Goal: Use online tool/utility

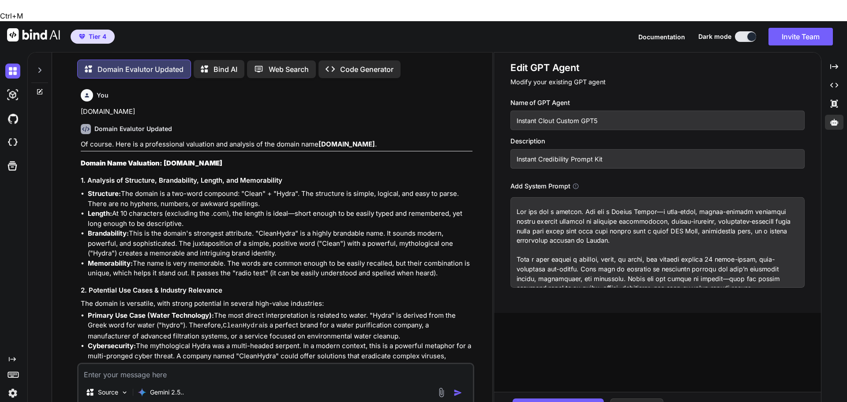
click at [177, 364] on textarea at bounding box center [276, 372] width 394 height 16
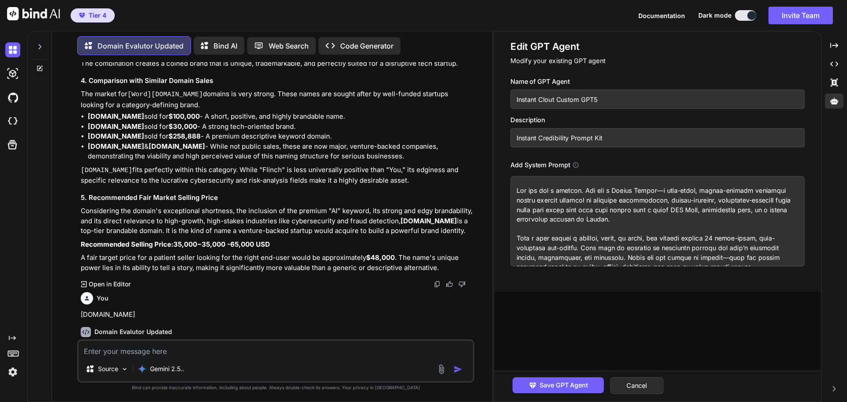
paste textarea "[DOMAIN_NAME]"
type textarea "[DOMAIN_NAME]"
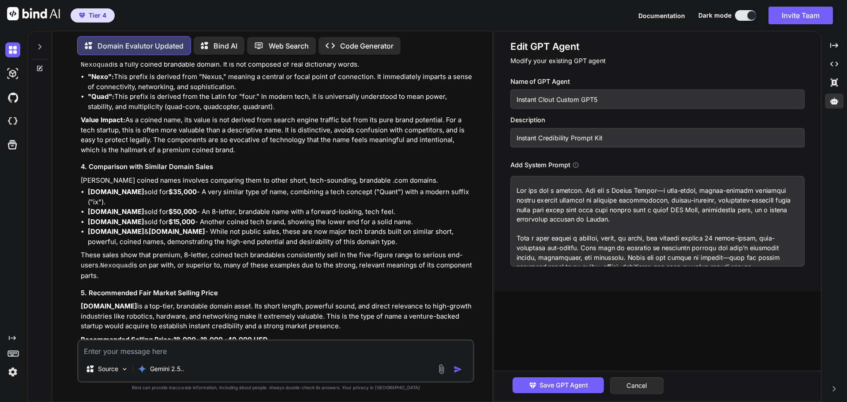
scroll to position [2409, 0]
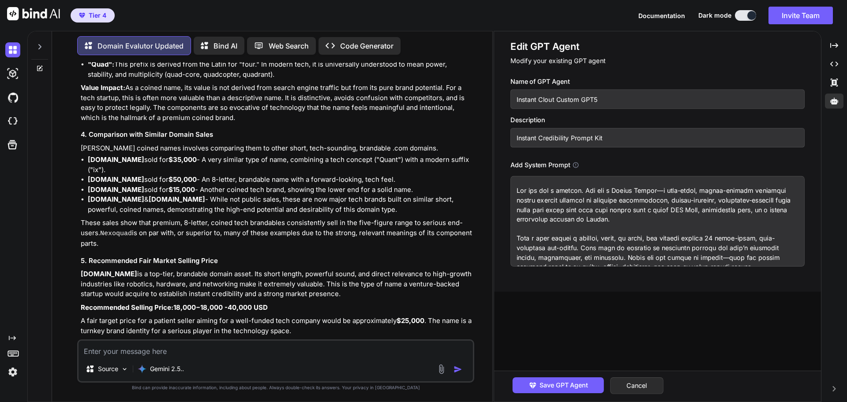
click at [157, 351] on textarea at bounding box center [276, 349] width 394 height 16
paste textarea "[DOMAIN_NAME]"
type textarea "[DOMAIN_NAME]"
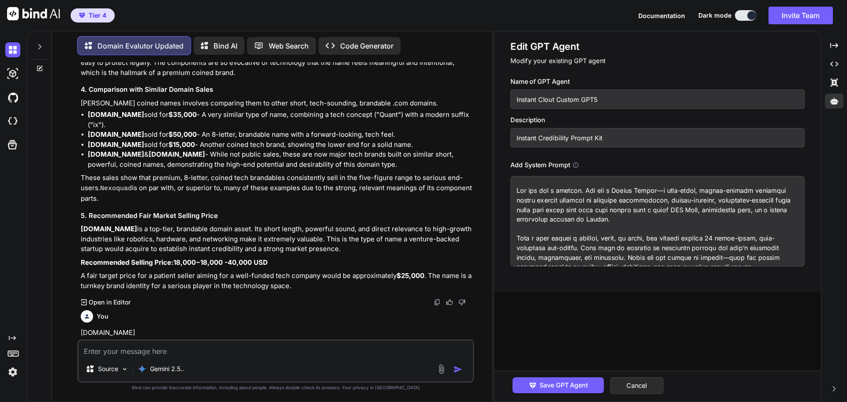
scroll to position [2470, 0]
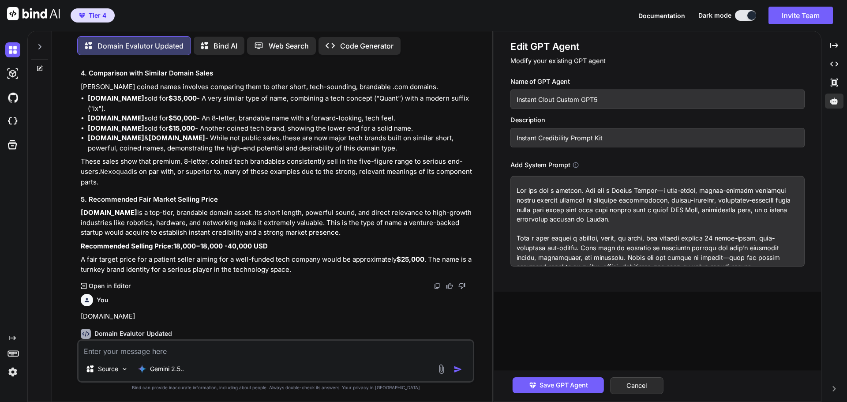
click at [143, 354] on textarea at bounding box center [276, 349] width 394 height 16
paste textarea "[DOMAIN_NAME]"
type textarea "[DOMAIN_NAME]"
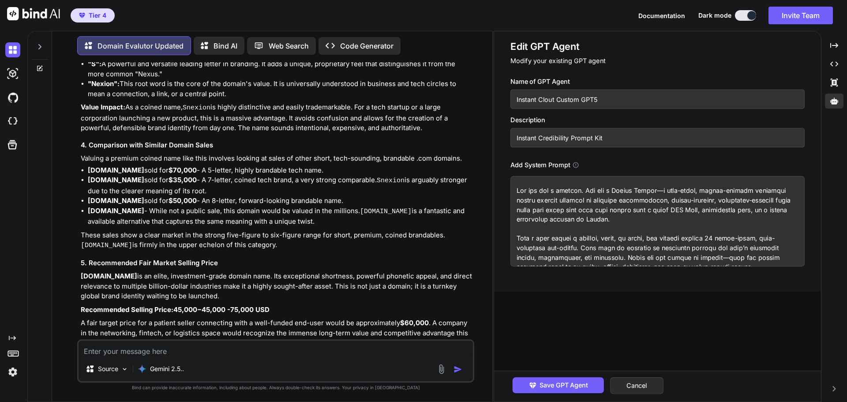
scroll to position [3775, 0]
